Goal: Task Accomplishment & Management: Complete application form

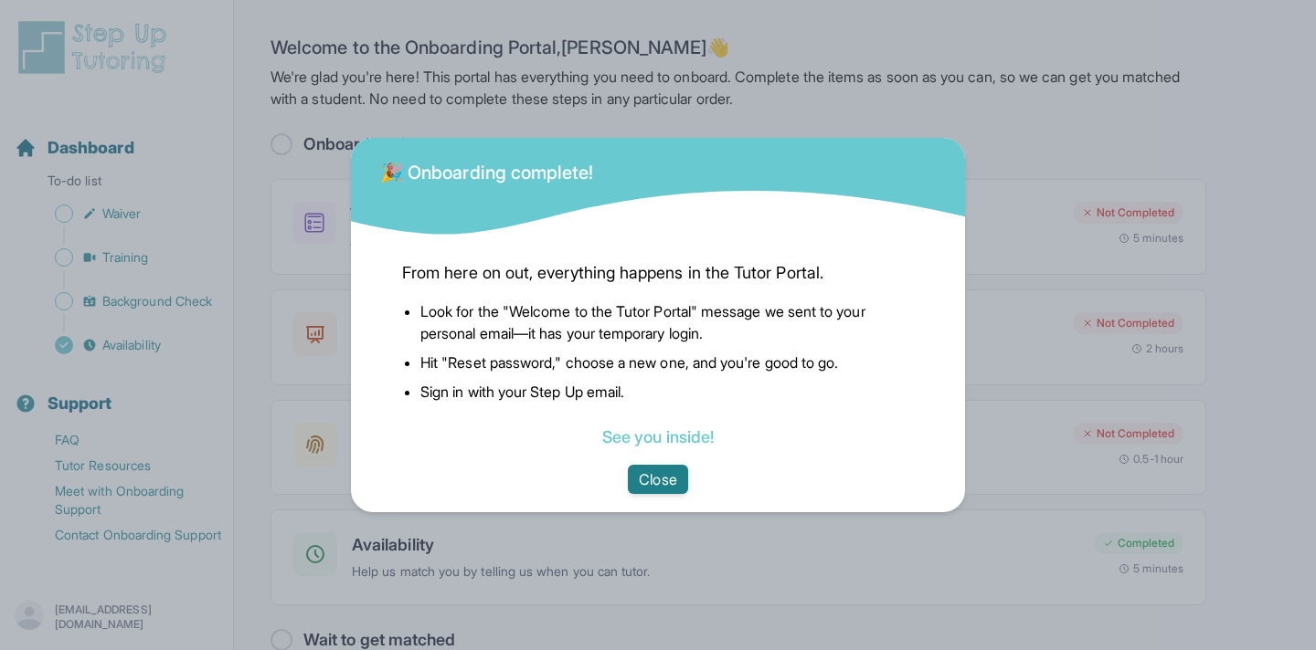
click at [645, 481] on button "Close" at bounding box center [657, 479] width 59 height 29
